Goal: Task Accomplishment & Management: Use online tool/utility

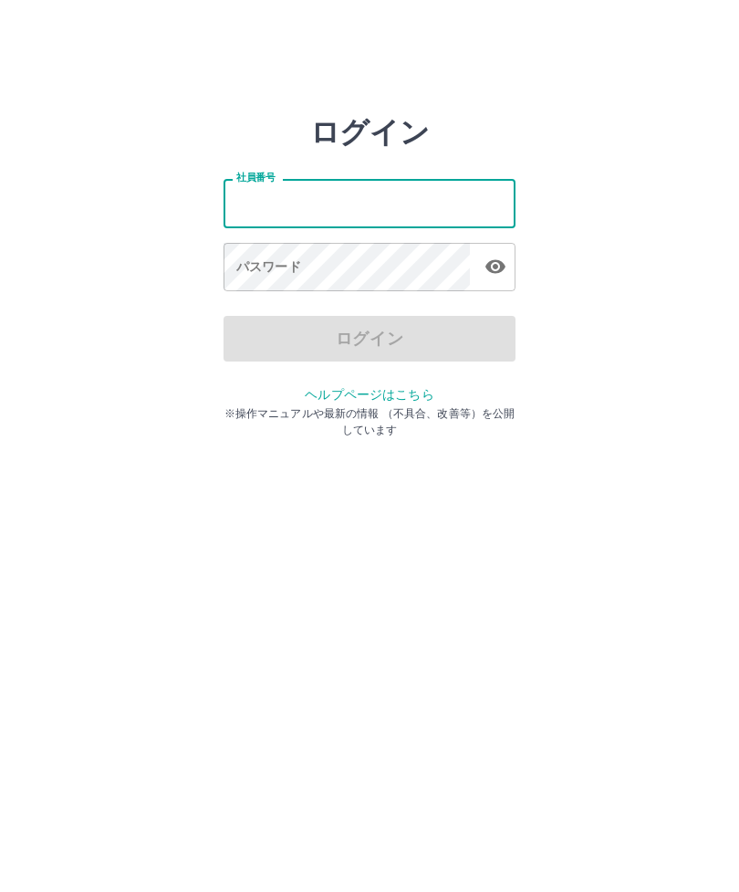
click at [262, 198] on input "社員番号" at bounding box center [370, 203] width 292 height 48
type input "*******"
click at [251, 269] on div "パスワード パスワード" at bounding box center [370, 268] width 292 height 51
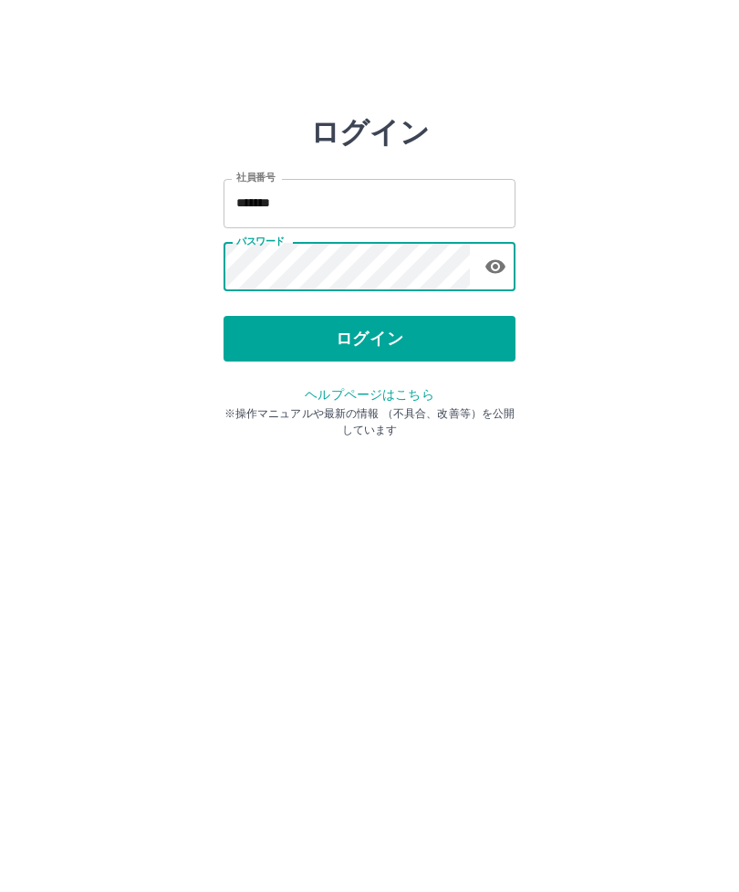
click at [500, 266] on icon "button" at bounding box center [496, 267] width 20 height 14
click at [383, 349] on button "ログイン" at bounding box center [370, 339] width 292 height 46
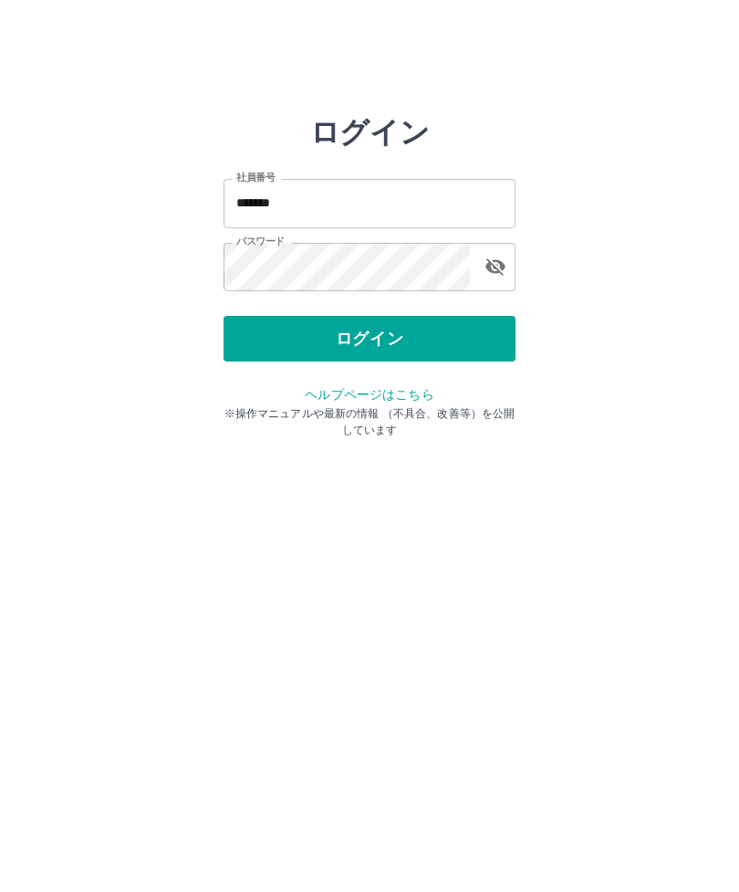
click at [433, 344] on button "ログイン" at bounding box center [370, 339] width 292 height 46
click at [458, 333] on button "ログイン" at bounding box center [370, 339] width 292 height 46
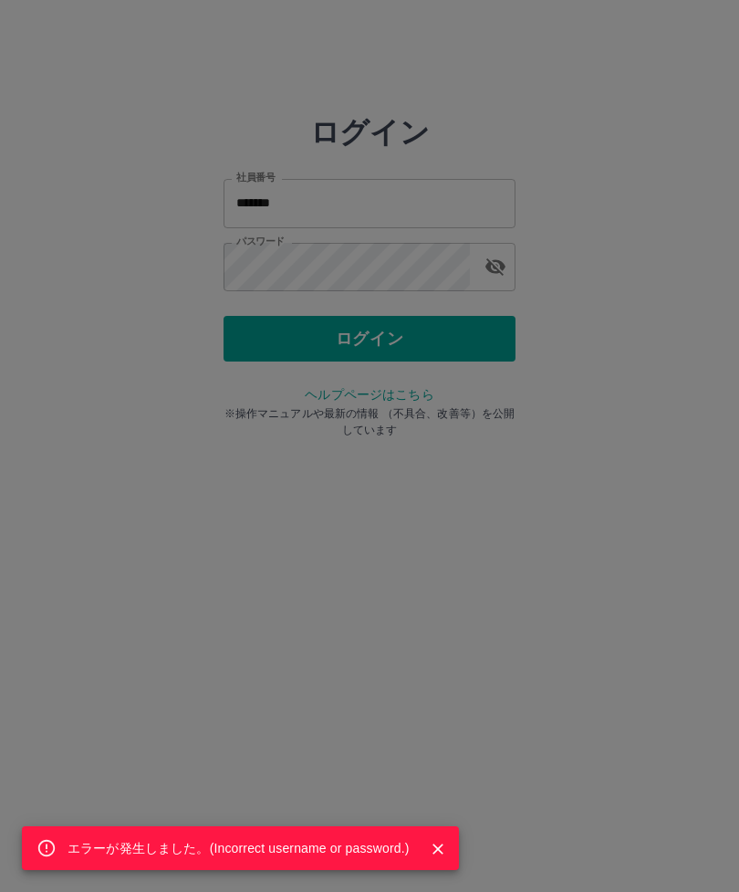
click at [460, 346] on div "エラーが発生しました。( Incorrect username or password. )" at bounding box center [369, 446] width 739 height 892
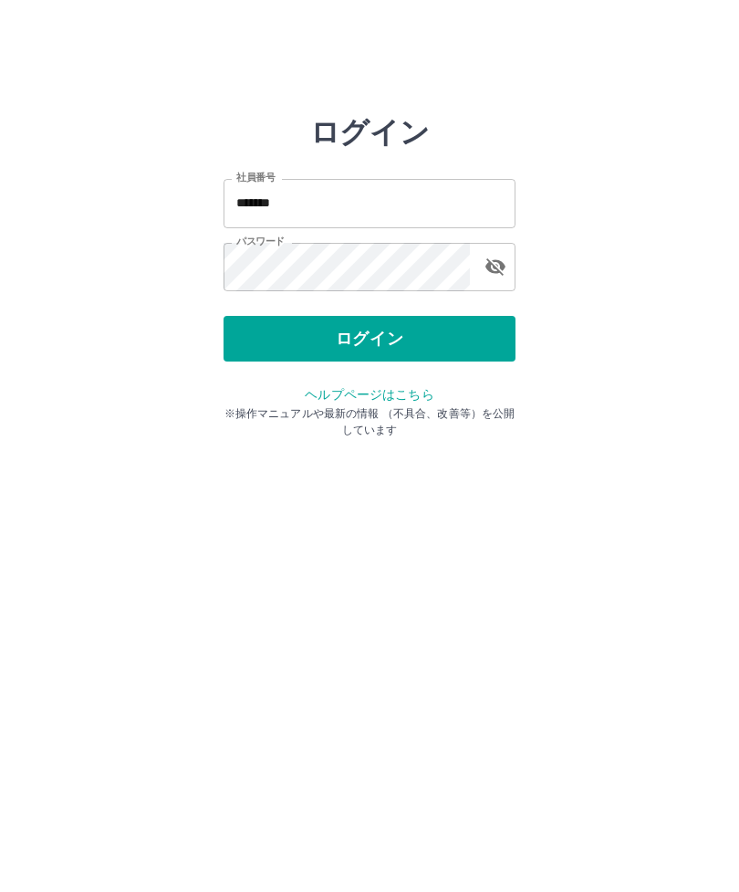
click at [348, 340] on button "ログイン" at bounding box center [370, 339] width 292 height 46
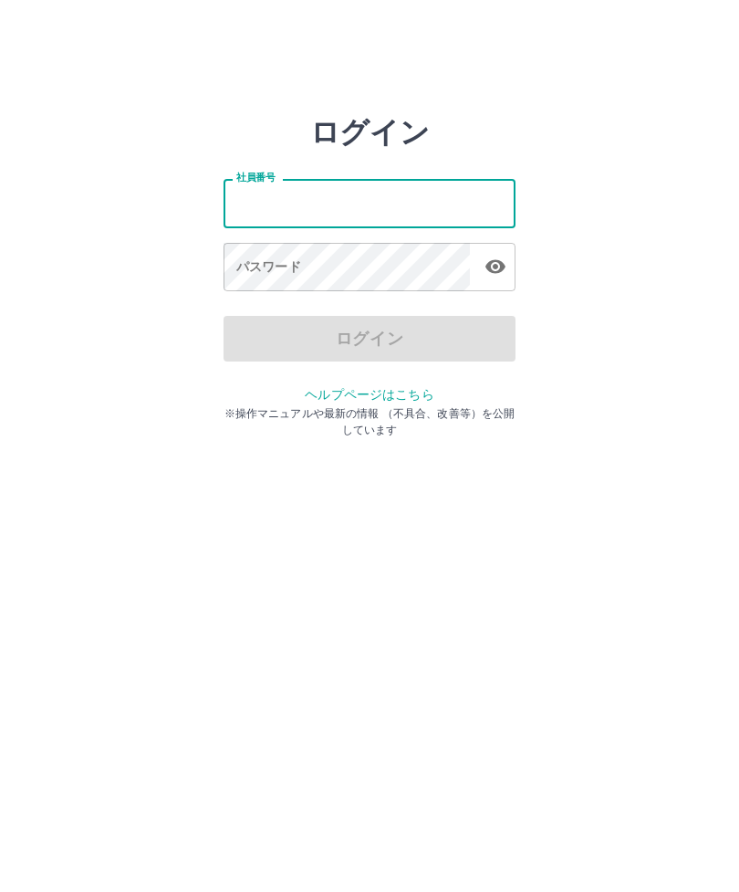
type input "*******"
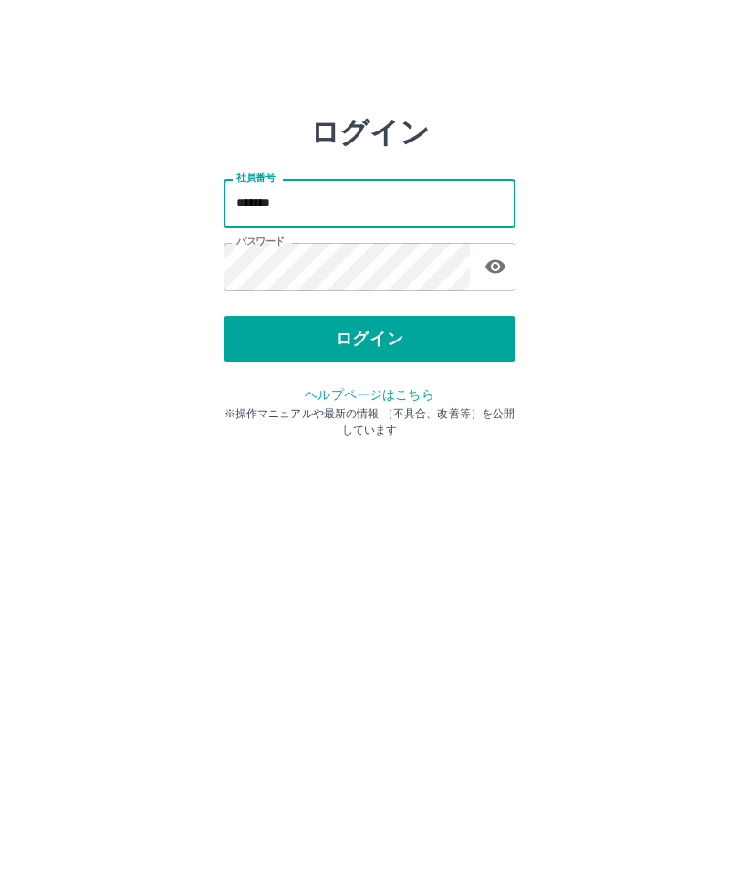
click at [498, 266] on icon "button" at bounding box center [496, 267] width 22 height 22
click at [453, 323] on button "ログイン" at bounding box center [370, 339] width 292 height 46
